Goal: Task Accomplishment & Management: Manage account settings

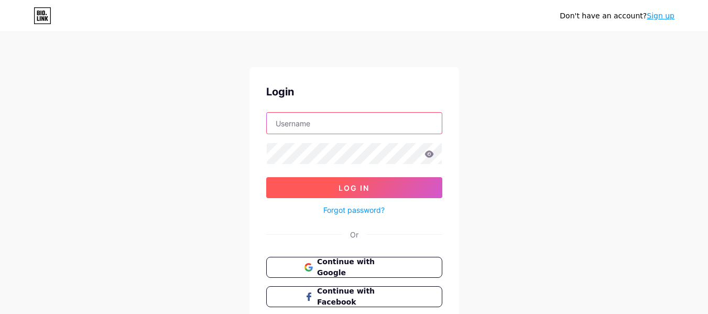
type input "[EMAIL_ADDRESS][DOMAIN_NAME]"
click at [385, 183] on button "Log In" at bounding box center [354, 187] width 176 height 21
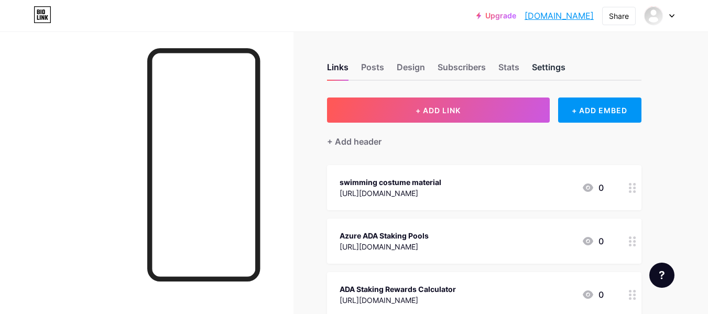
click at [559, 65] on div "Settings" at bounding box center [549, 70] width 34 height 19
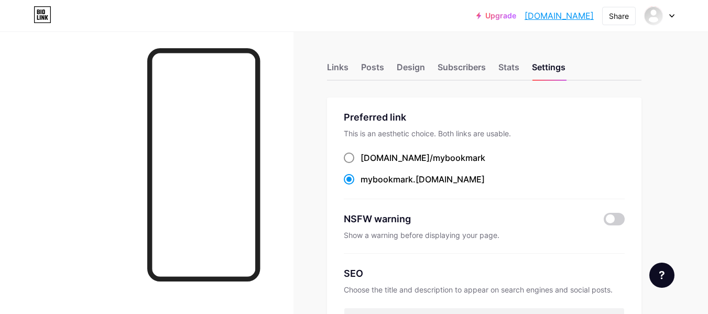
click at [351, 161] on span at bounding box center [349, 157] width 10 height 10
click at [360, 164] on input "[DOMAIN_NAME]/ mybookmark" at bounding box center [363, 167] width 7 height 7
radio input "true"
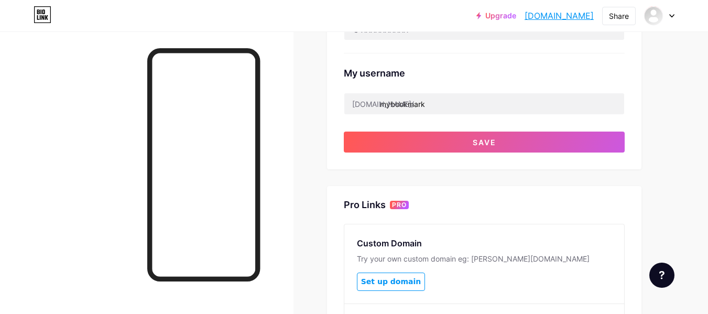
scroll to position [342, 0]
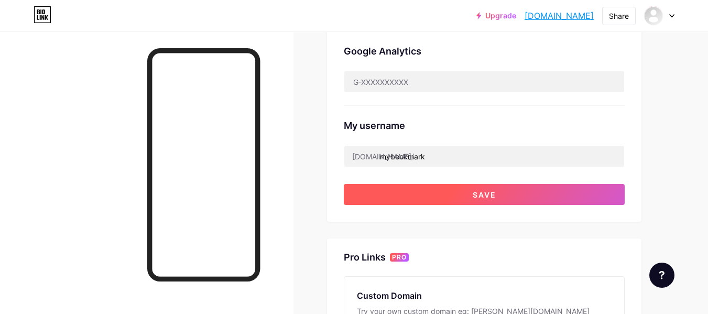
click at [486, 193] on span "Save" at bounding box center [485, 194] width 24 height 9
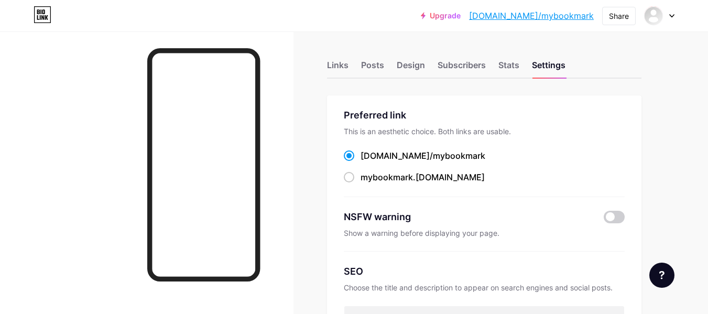
scroll to position [0, 0]
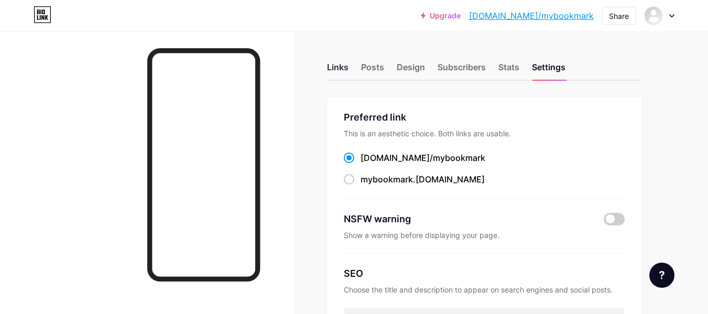
click at [342, 75] on div "Links" at bounding box center [337, 70] width 21 height 19
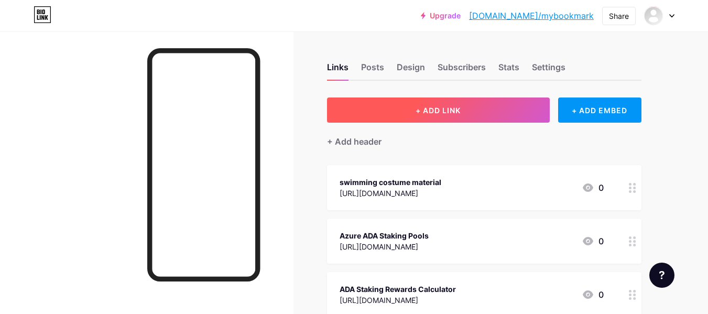
click at [484, 107] on button "+ ADD LINK" at bounding box center [438, 109] width 223 height 25
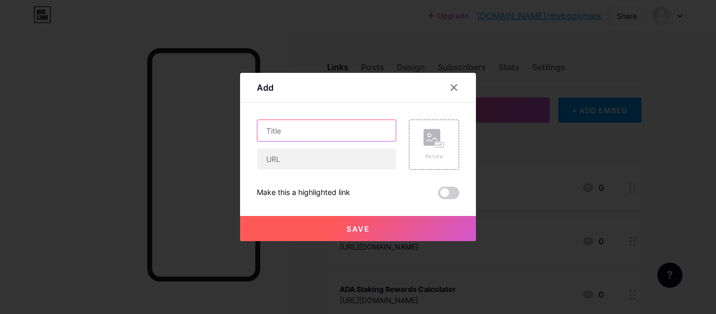
click at [345, 134] on input "text" at bounding box center [326, 130] width 138 height 21
paste input "research marketplace"
type input "research marketplace"
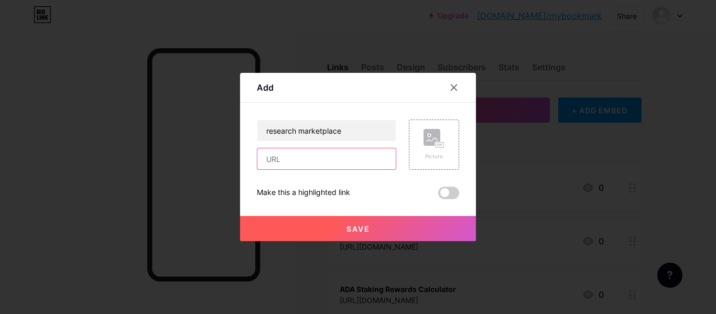
click at [277, 157] on input "text" at bounding box center [326, 158] width 138 height 21
paste input "[URL][DOMAIN_NAME]"
type input "[URL][DOMAIN_NAME]"
click at [435, 158] on div "Picture" at bounding box center [433, 156] width 21 height 8
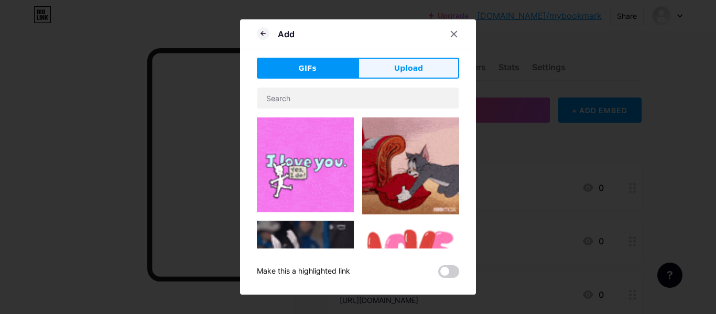
click at [387, 66] on button "Upload" at bounding box center [408, 68] width 101 height 21
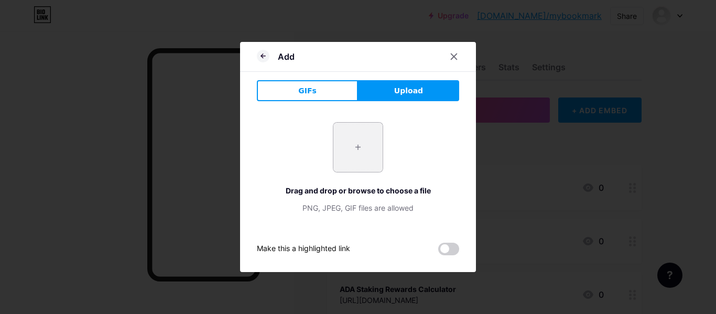
click at [345, 146] on input "file" at bounding box center [357, 147] width 49 height 49
type input "C:\fakepath\kkkk.jpg"
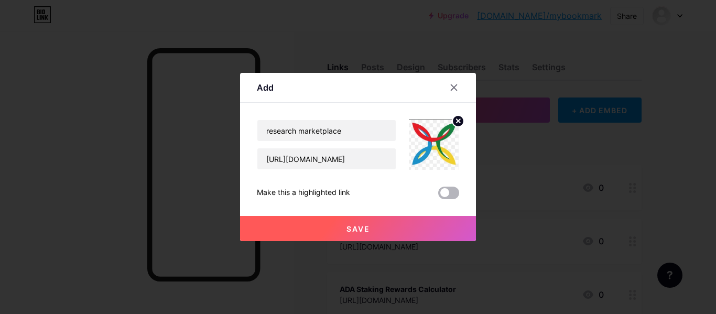
click at [454, 196] on span at bounding box center [448, 193] width 21 height 13
click at [438, 195] on input "checkbox" at bounding box center [438, 195] width 0 height 0
click at [374, 225] on button "Save" at bounding box center [358, 228] width 236 height 25
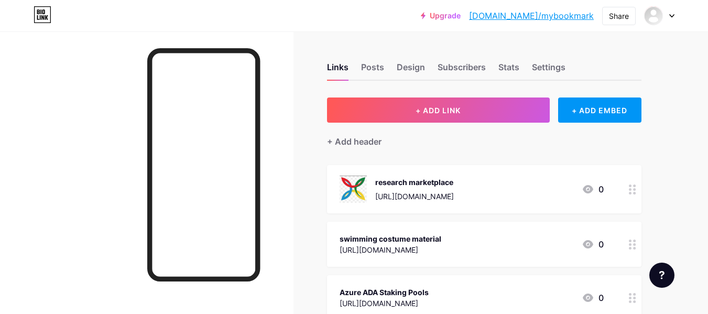
click at [563, 20] on link "[DOMAIN_NAME]/mybookmark" at bounding box center [531, 15] width 125 height 13
